Goal: Feedback & Contribution: Contribute content

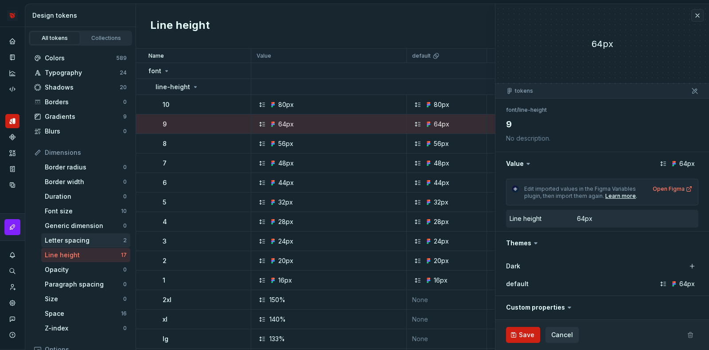
click at [101, 238] on div "Letter spacing" at bounding box center [84, 240] width 78 height 9
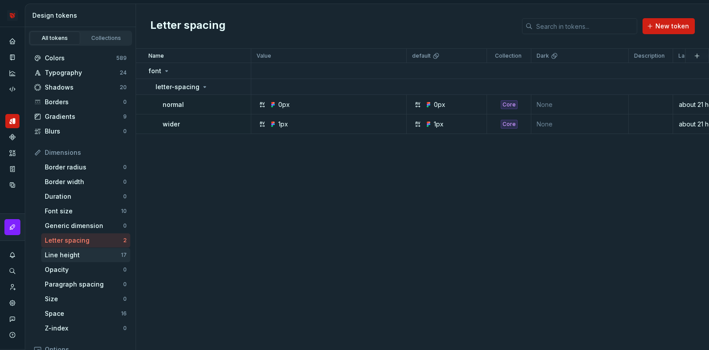
click at [76, 256] on div "Line height" at bounding box center [83, 254] width 76 height 9
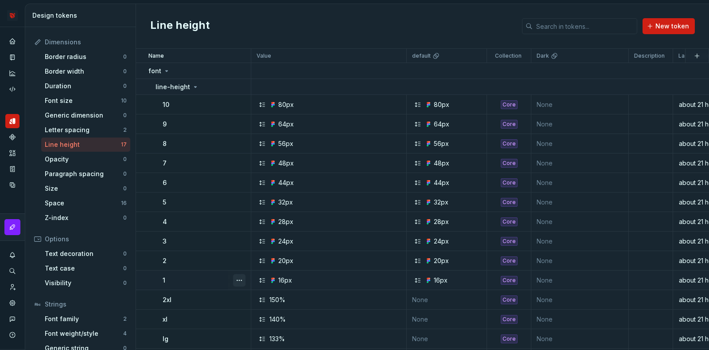
click at [238, 282] on button "button" at bounding box center [239, 280] width 12 height 12
click at [236, 278] on button "button" at bounding box center [239, 280] width 12 height 12
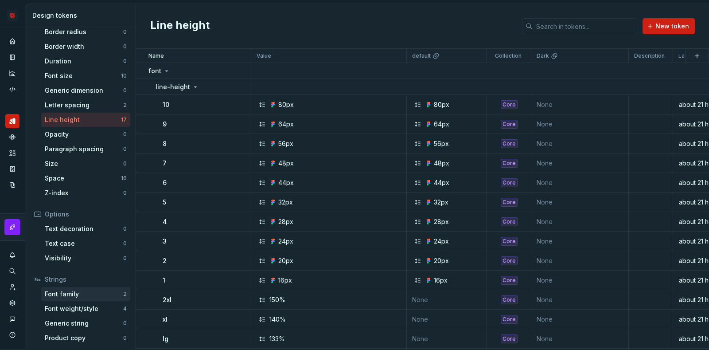
click at [85, 291] on div "Font family" at bounding box center [84, 293] width 78 height 9
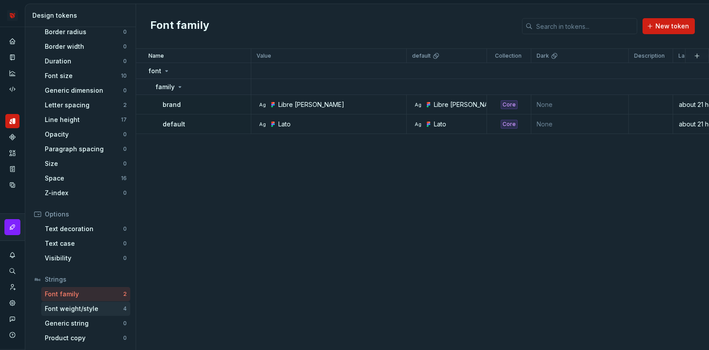
click at [86, 307] on div "Font weight/style" at bounding box center [84, 308] width 78 height 9
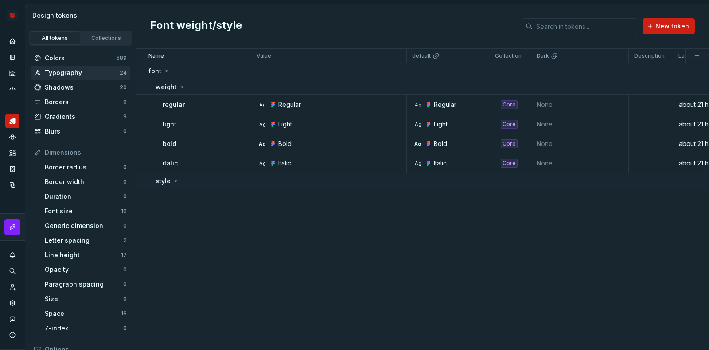
click at [86, 78] on div "Typography 24" at bounding box center [81, 73] width 100 height 14
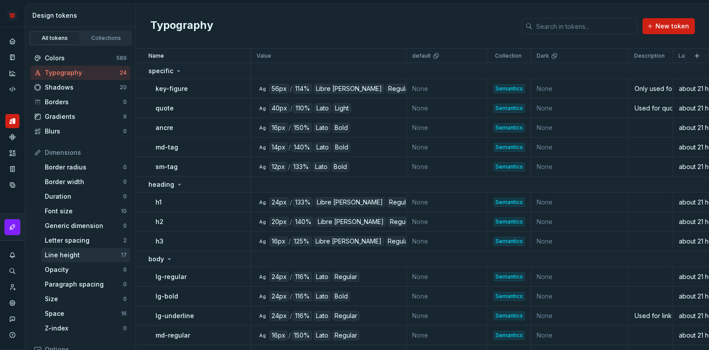
click at [88, 257] on div "Line height" at bounding box center [83, 254] width 76 height 9
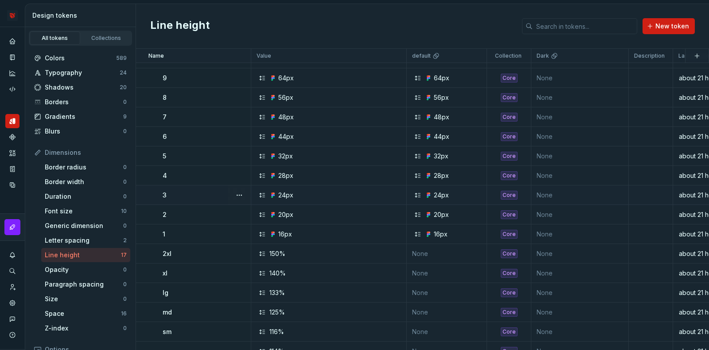
scroll to position [82, 0]
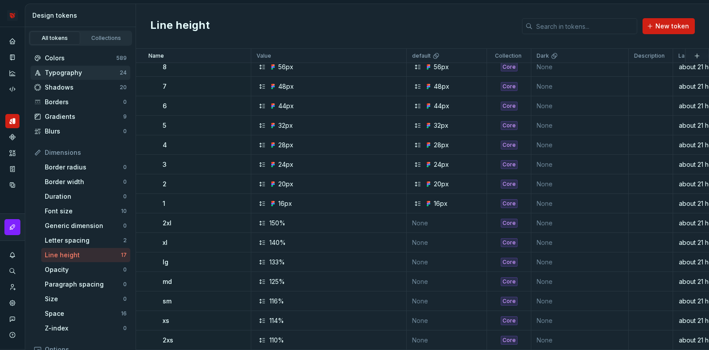
click at [84, 68] on div "Typography" at bounding box center [82, 72] width 75 height 9
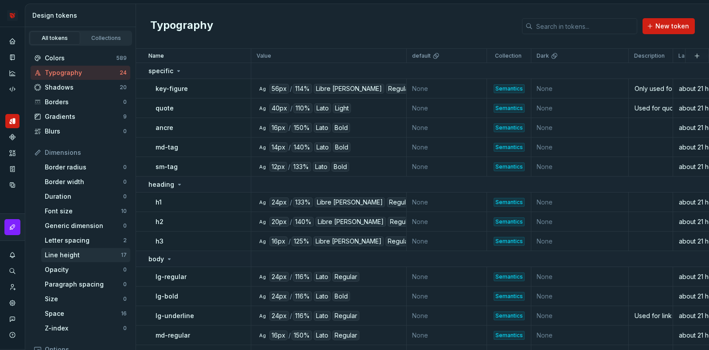
click at [98, 258] on div "Line height" at bounding box center [83, 254] width 76 height 9
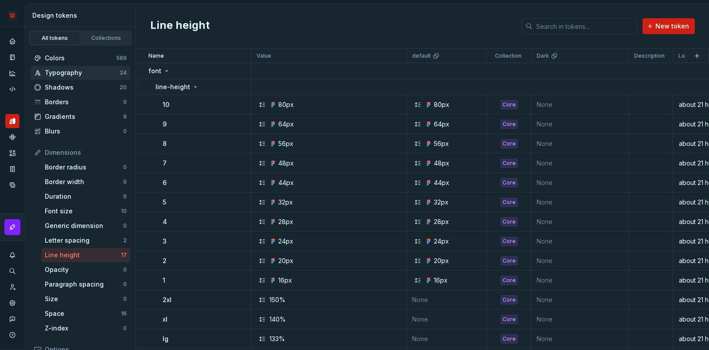
click at [71, 70] on div "Typography" at bounding box center [82, 72] width 75 height 9
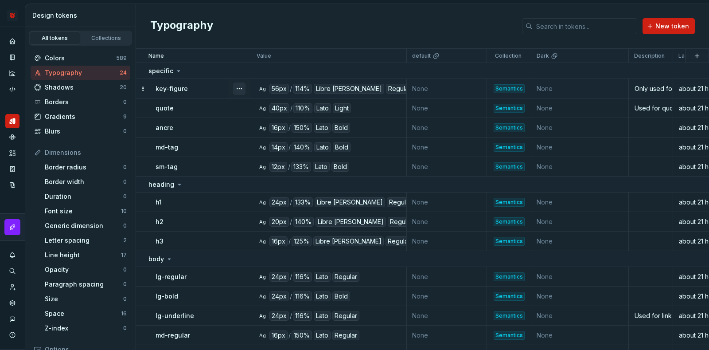
click at [239, 87] on button "button" at bounding box center [239, 88] width 12 height 12
click at [279, 30] on html "Bridge D Design system data Design tokens All tokens Collections Colors 589 Typ…" at bounding box center [354, 175] width 709 height 350
click at [99, 252] on div "Line height" at bounding box center [83, 254] width 76 height 9
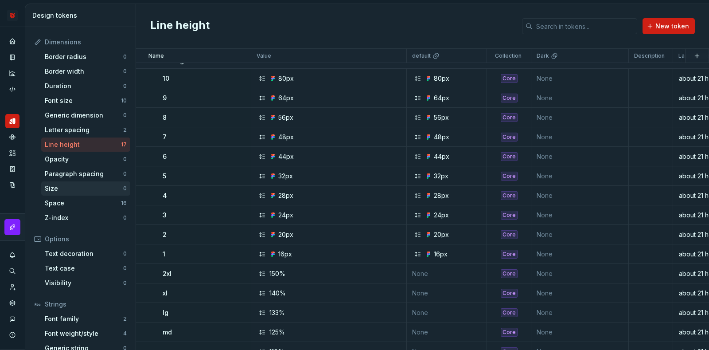
scroll to position [135, 0]
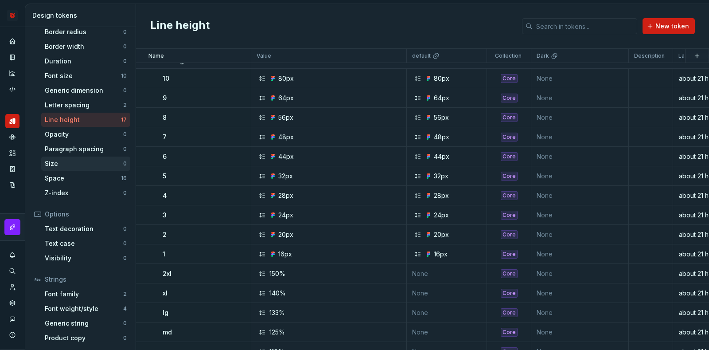
click at [93, 164] on div "Size" at bounding box center [84, 163] width 78 height 9
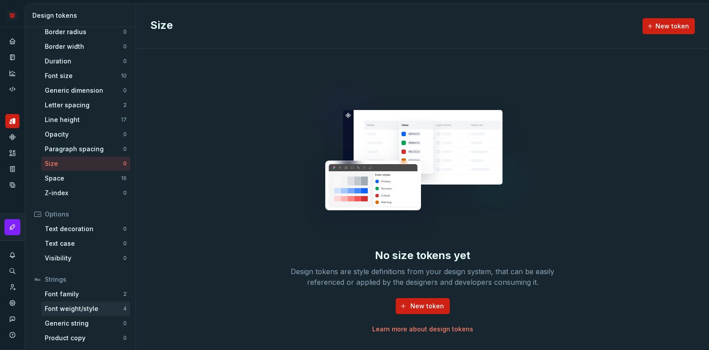
click at [89, 311] on div "Font weight/style" at bounding box center [84, 308] width 78 height 9
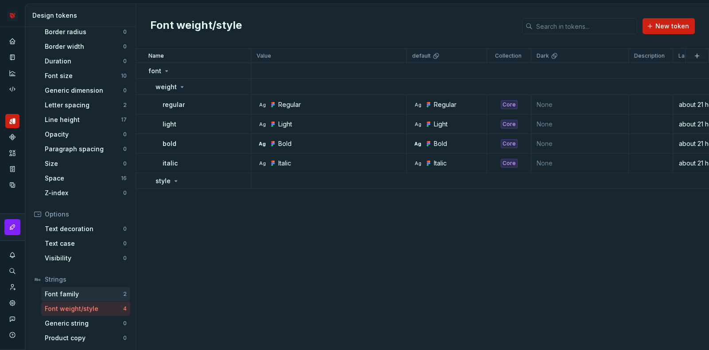
click at [90, 296] on div "Font family" at bounding box center [84, 293] width 78 height 9
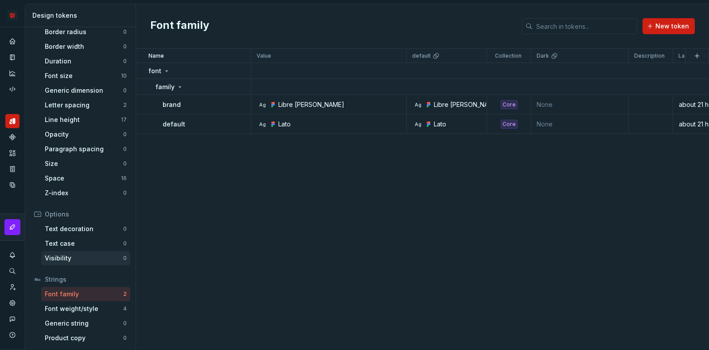
scroll to position [80, 0]
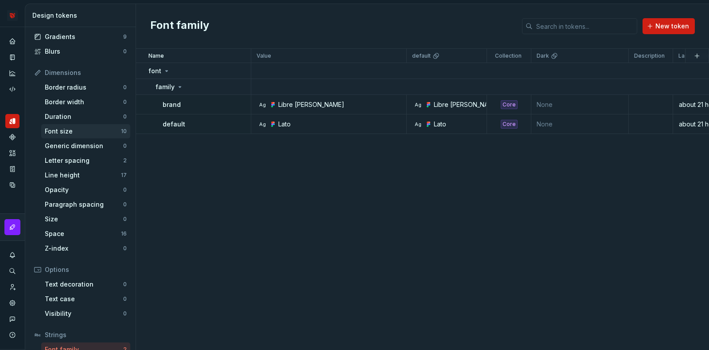
click at [89, 129] on div "Font size" at bounding box center [83, 131] width 76 height 9
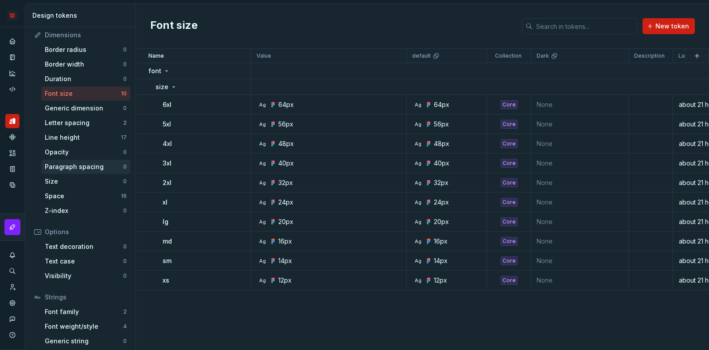
scroll to position [135, 0]
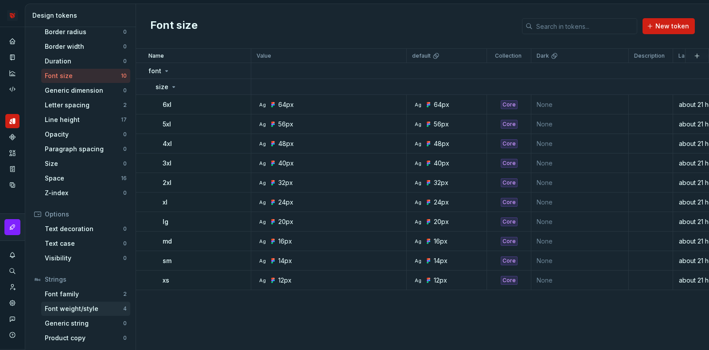
click at [73, 305] on div "Font weight/style" at bounding box center [84, 308] width 78 height 9
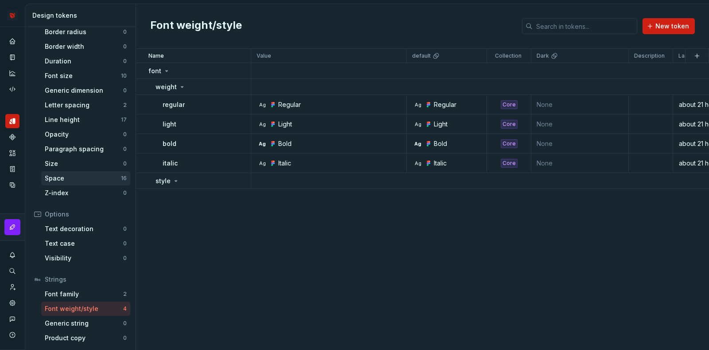
click at [77, 179] on div "Space" at bounding box center [83, 178] width 76 height 9
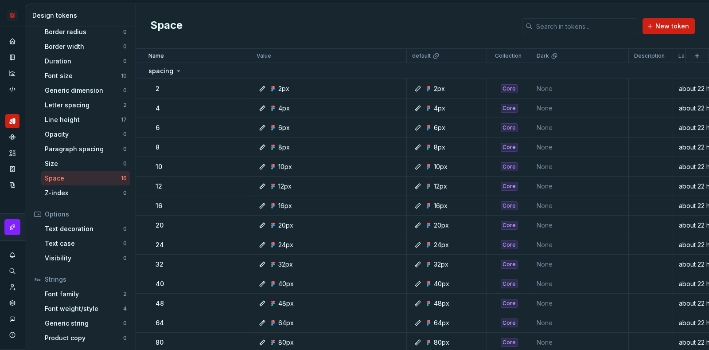
drag, startPoint x: 77, startPoint y: 179, endPoint x: 66, endPoint y: 176, distance: 11.1
click at [66, 176] on div "Space" at bounding box center [83, 178] width 76 height 9
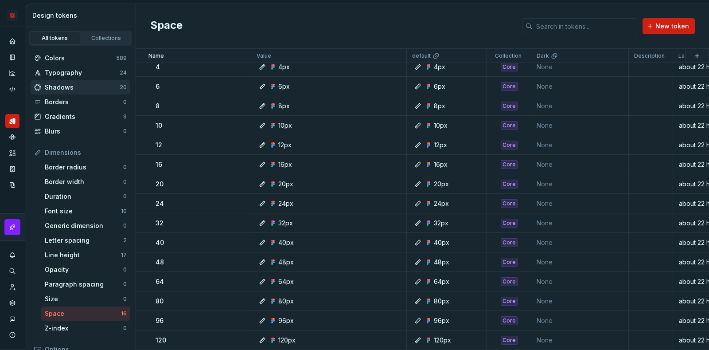
click at [82, 88] on div "Shadows" at bounding box center [82, 87] width 75 height 9
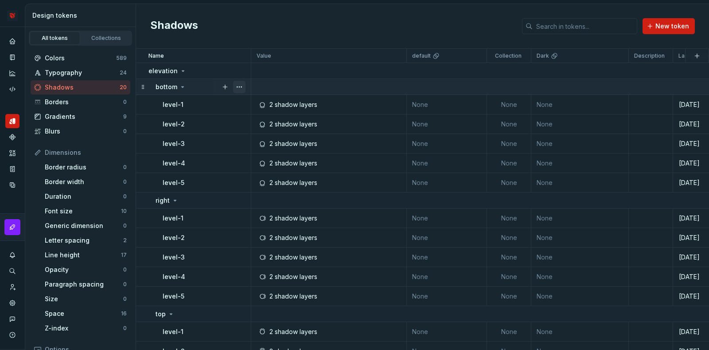
click at [242, 86] on button "button" at bounding box center [239, 87] width 12 height 12
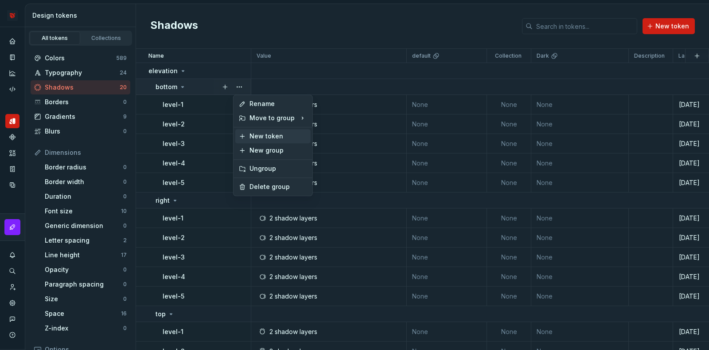
click at [271, 138] on div "New token" at bounding box center [279, 136] width 58 height 9
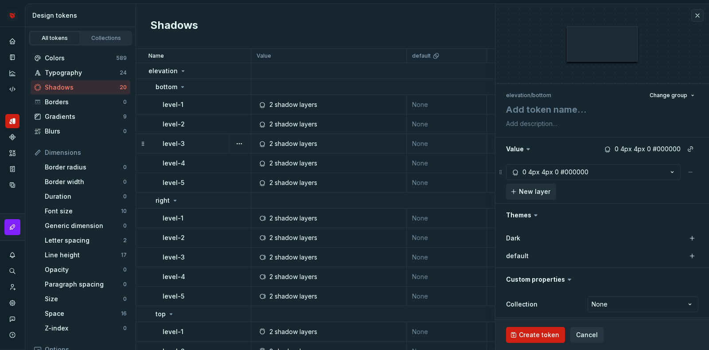
type textarea "*"
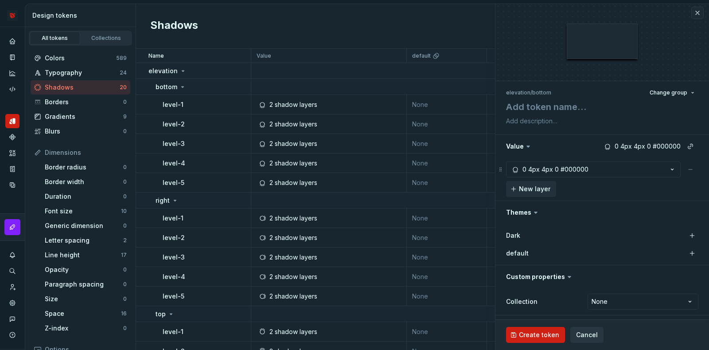
scroll to position [4, 0]
click at [602, 168] on button "0 4px 4px 0 #000000" at bounding box center [593, 168] width 175 height 16
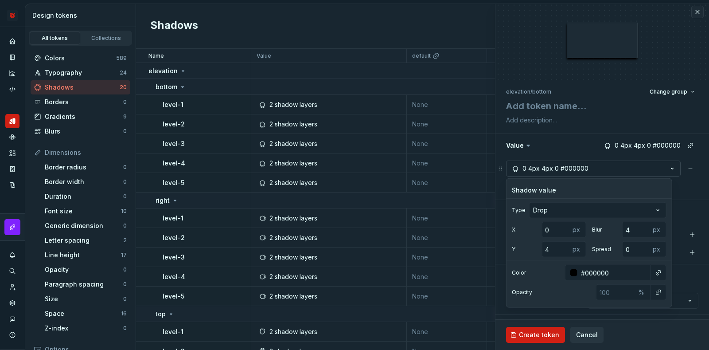
click at [602, 168] on button "0 4px 4px 0 #000000" at bounding box center [593, 168] width 175 height 16
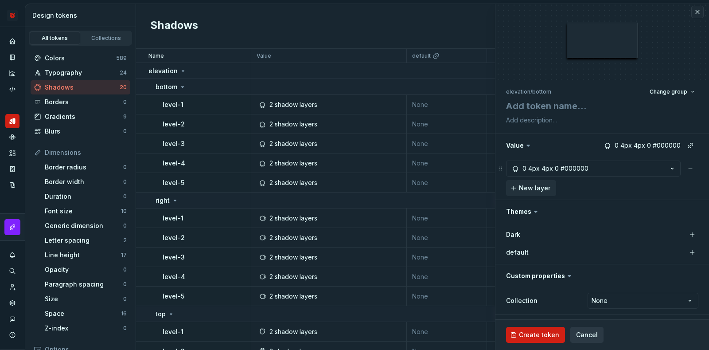
click at [593, 336] on span "Cancel" at bounding box center [587, 334] width 22 height 9
